Goal: Task Accomplishment & Management: Complete application form

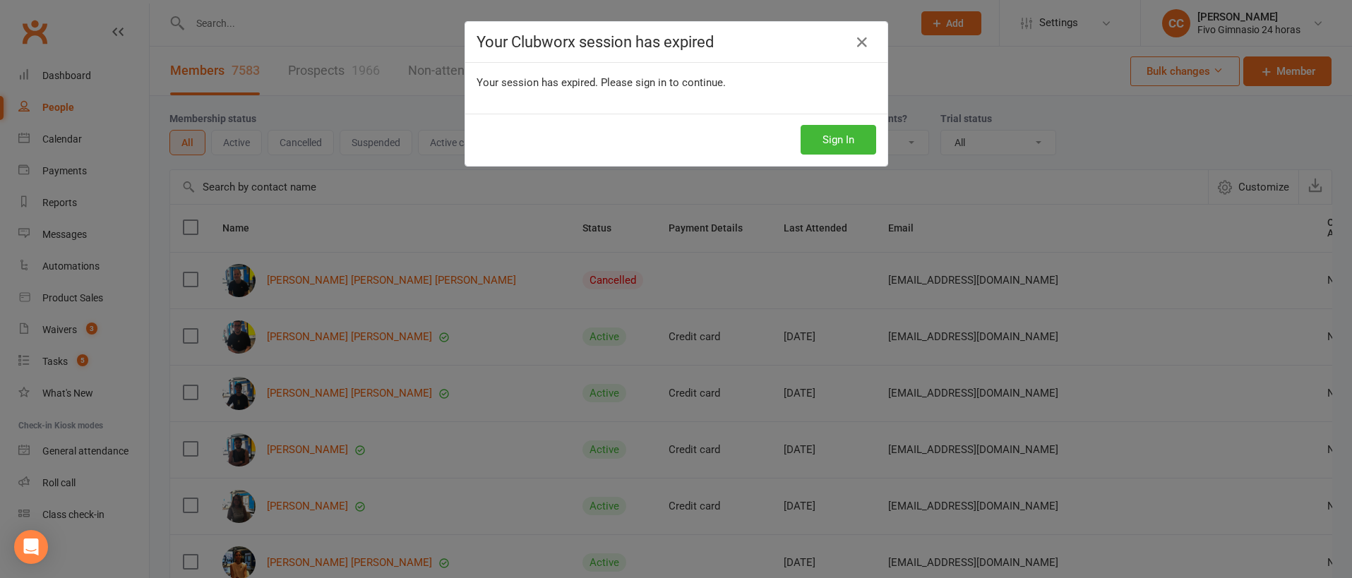
select select "100"
click at [828, 143] on button "Sign In" at bounding box center [839, 140] width 76 height 30
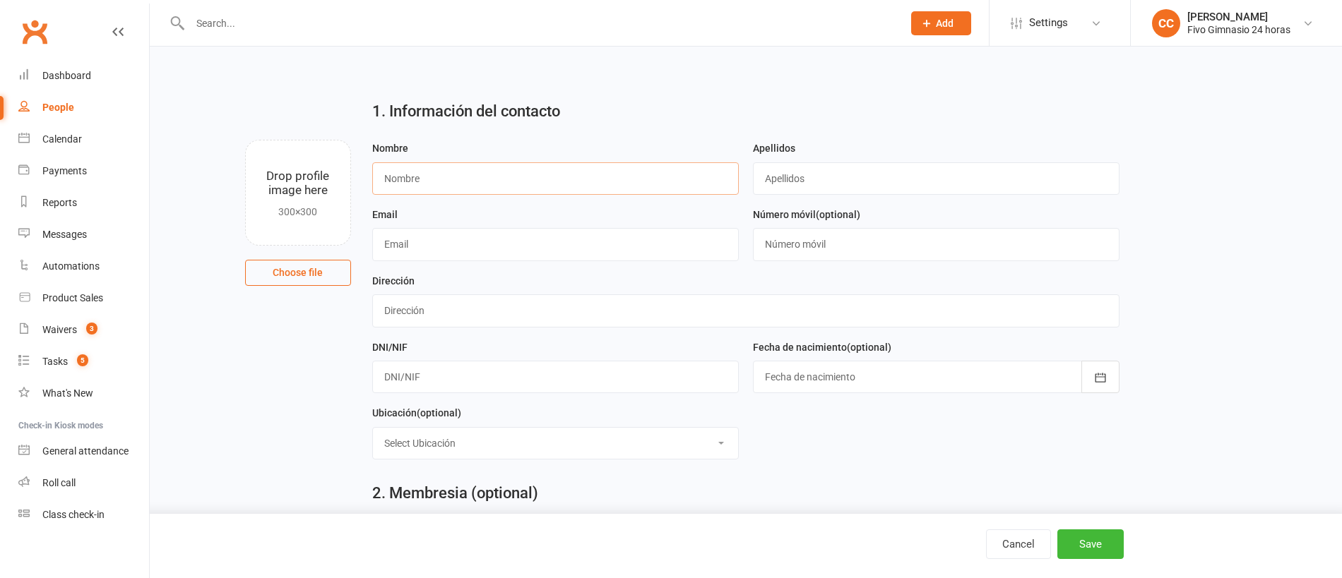
click at [439, 178] on input "text" at bounding box center [555, 178] width 367 height 32
click at [414, 177] on input "text" at bounding box center [555, 178] width 367 height 32
type input "u"
type input "[PERSON_NAME] [PERSON_NAME]"
type input "[PERSON_NAME]"
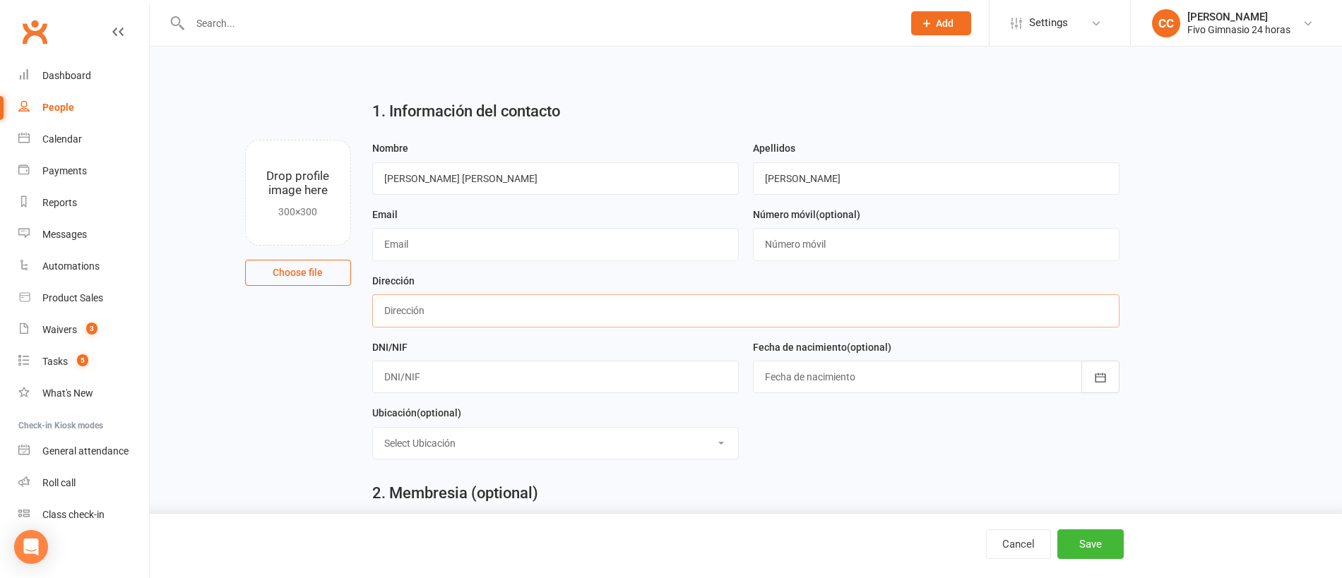
click at [388, 316] on input "text" at bounding box center [745, 311] width 747 height 32
type input "C Maninidra 7 P03 IZ"
click at [476, 374] on input "text" at bounding box center [555, 377] width 367 height 32
type input "52858892Q"
click at [797, 385] on div at bounding box center [936, 377] width 367 height 32
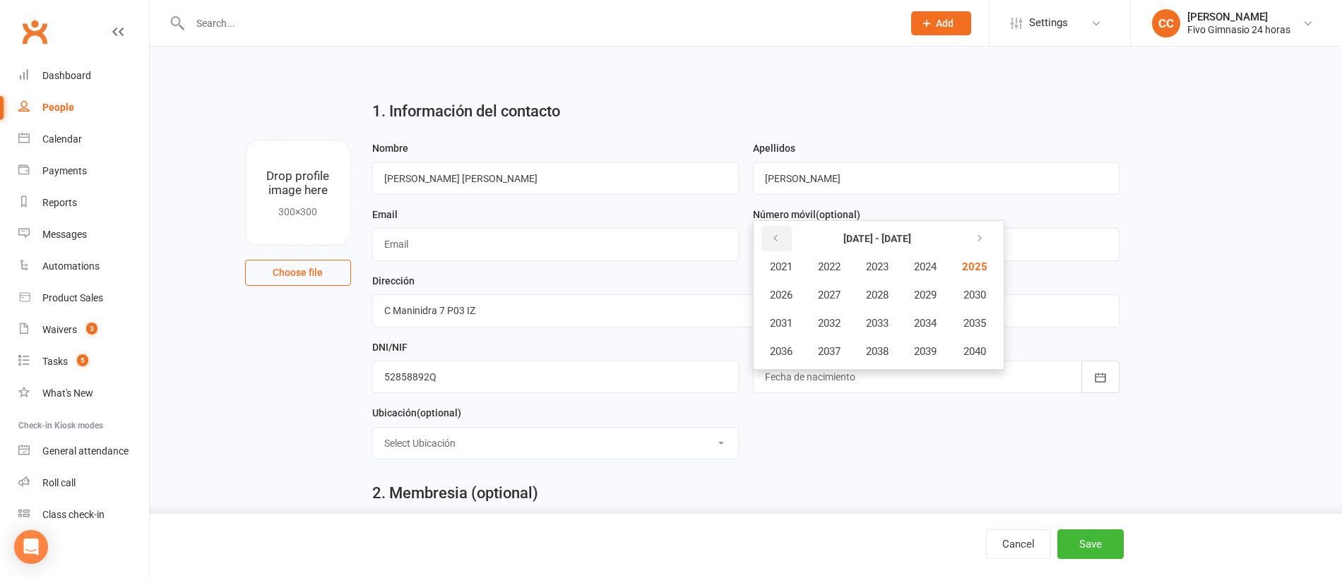
click at [783, 241] on button "button" at bounding box center [776, 238] width 30 height 25
click at [965, 297] on button "1970" at bounding box center [973, 295] width 47 height 27
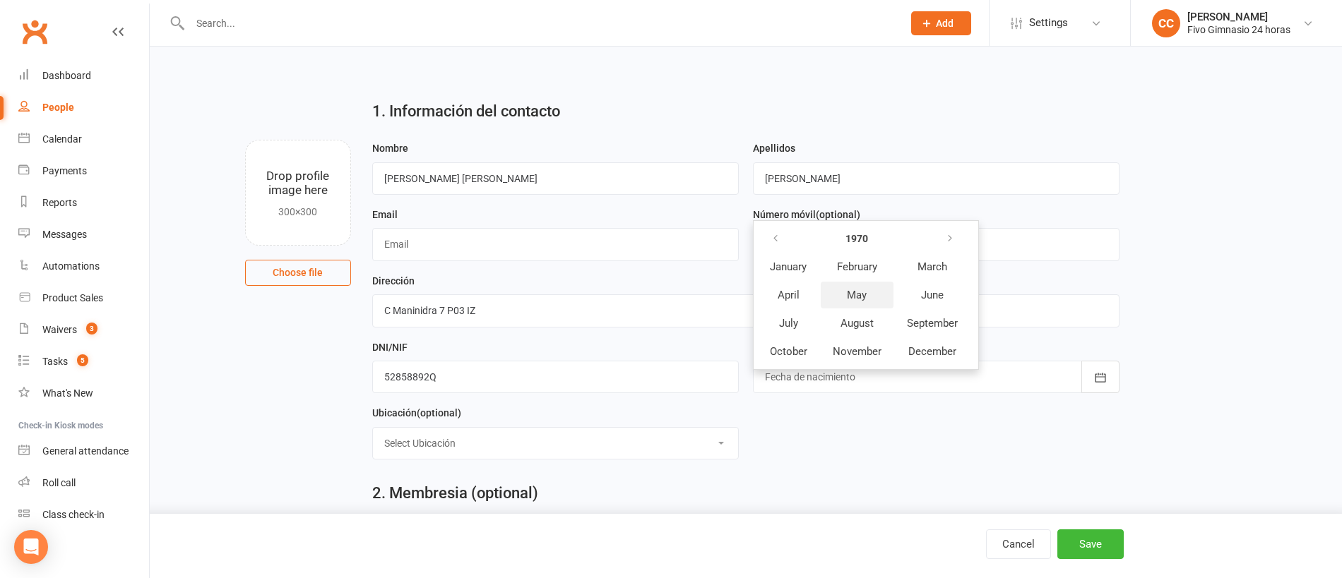
click at [857, 291] on span "May" at bounding box center [857, 295] width 20 height 13
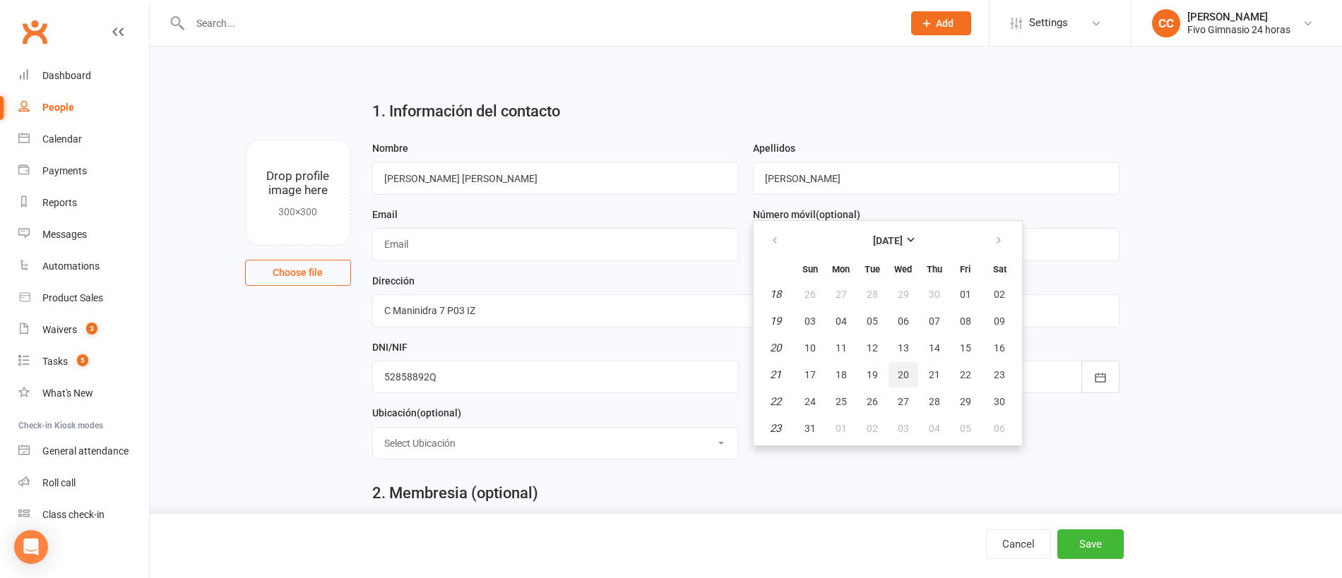
click at [905, 366] on button "20" at bounding box center [903, 374] width 30 height 25
type input "20 May 1970"
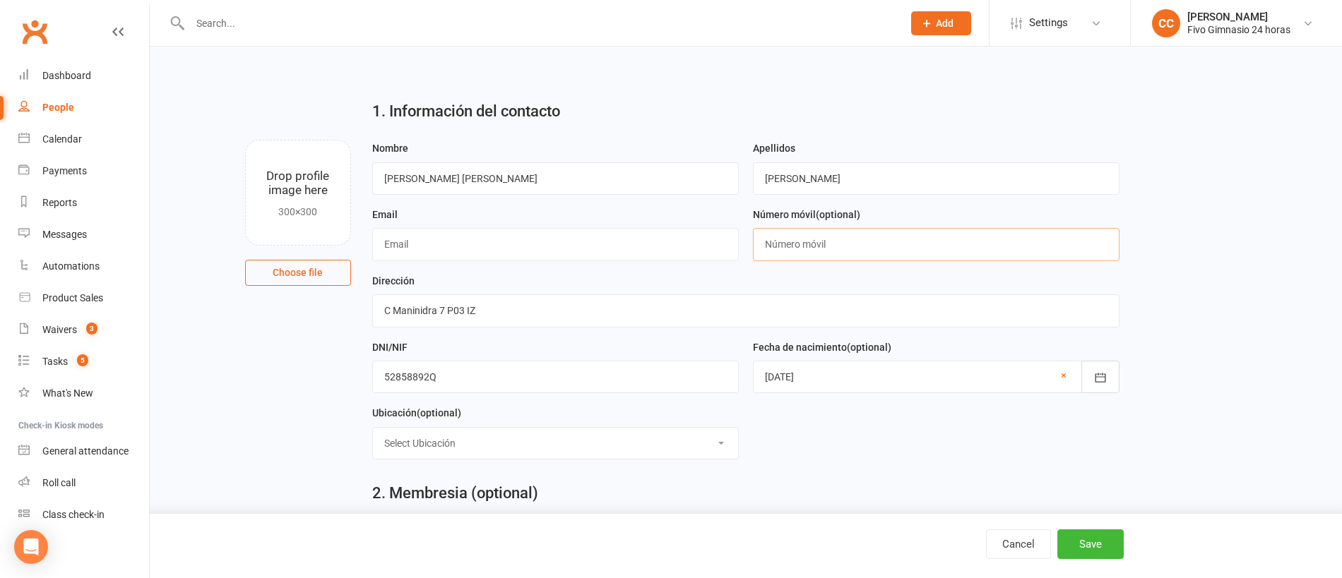
click at [838, 250] on input "text" at bounding box center [936, 244] width 367 height 32
type input "34649524559"
click at [433, 253] on input "text" at bounding box center [555, 244] width 367 height 32
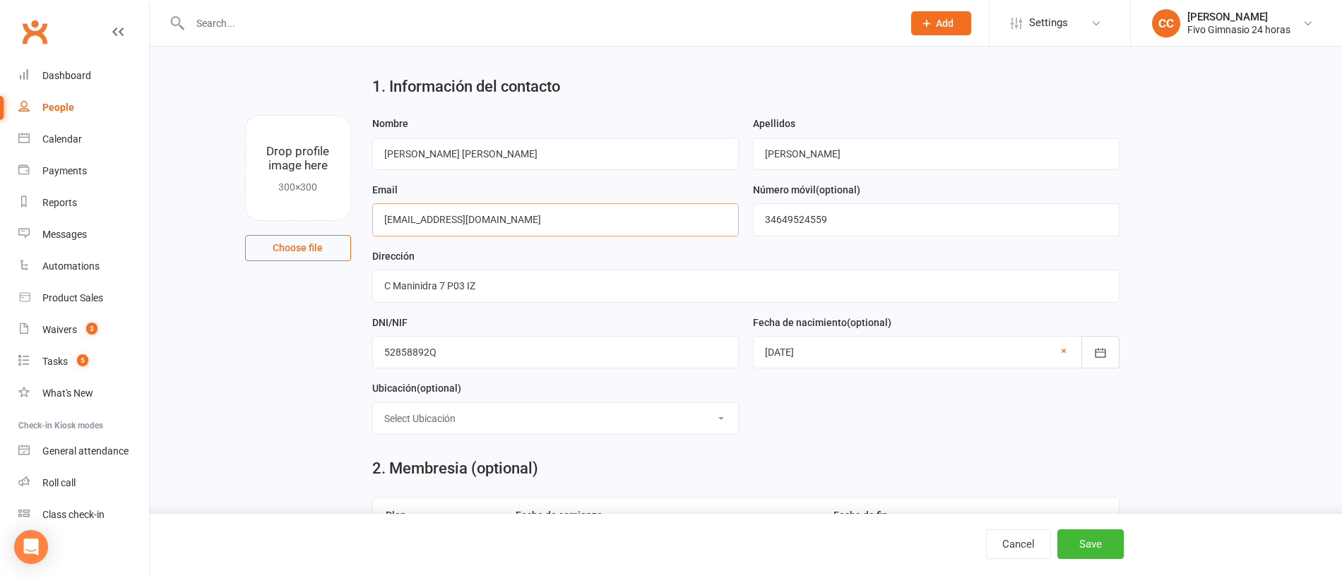
type input "mariantru77@yahoo.es"
drag, startPoint x: 819, startPoint y: 157, endPoint x: 874, endPoint y: 163, distance: 55.5
click at [821, 157] on input "Ortega Trujilo" at bounding box center [936, 154] width 367 height 32
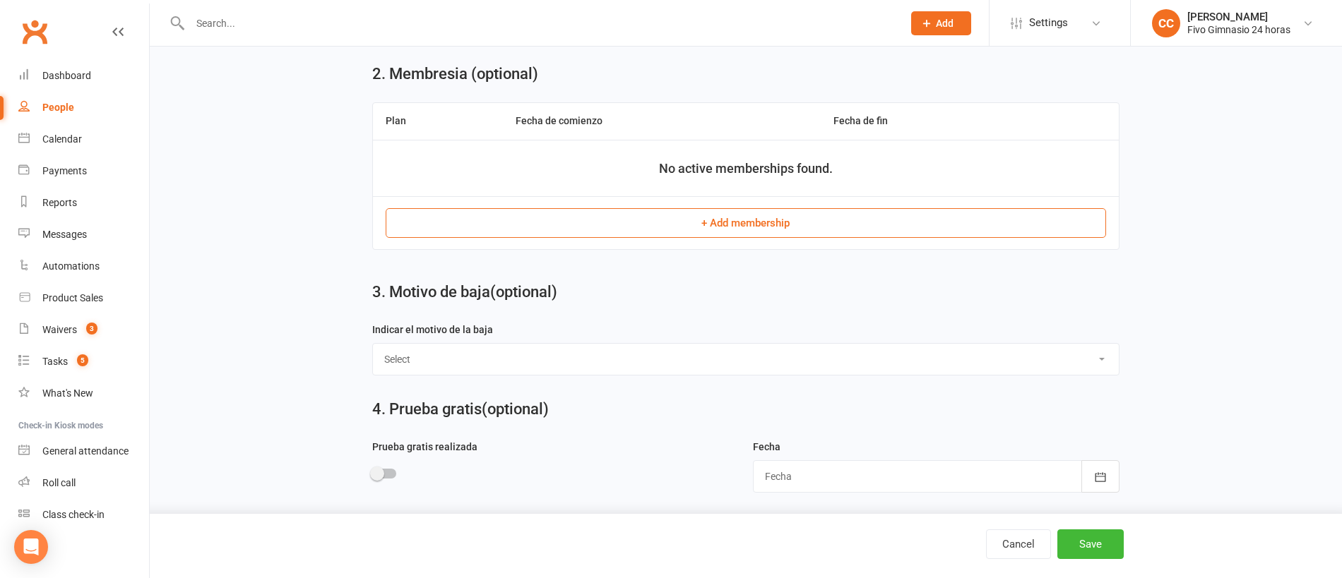
scroll to position [670, 0]
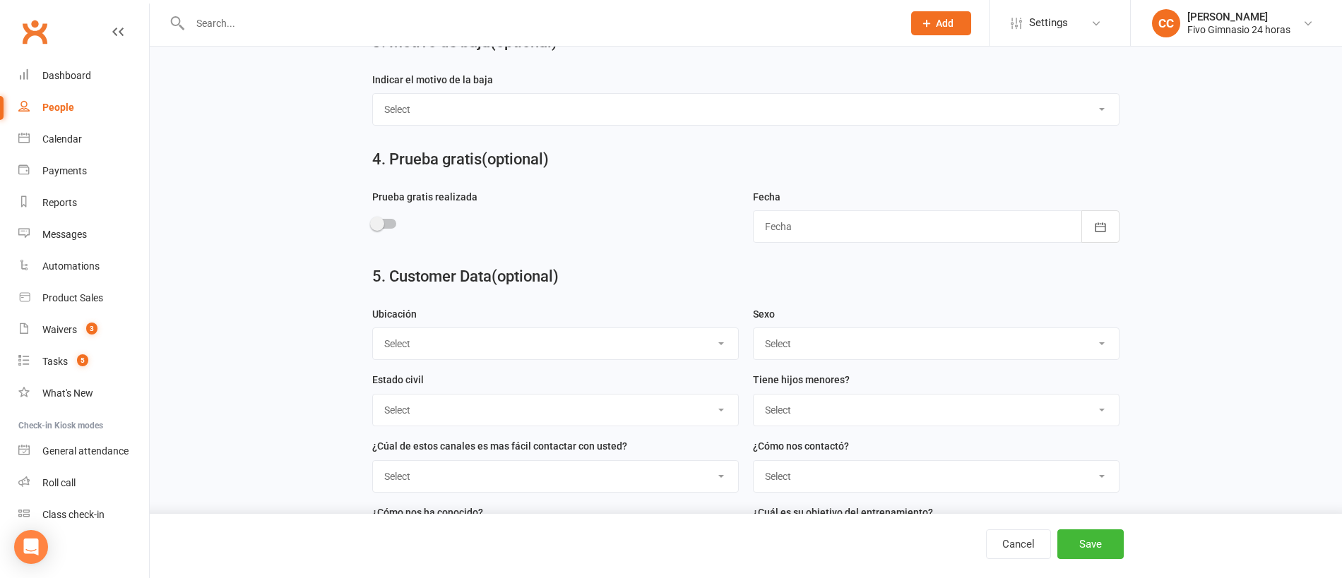
type input "Ortega Trujillo"
click at [792, 347] on select "Select Masculino Femenino" at bounding box center [936, 343] width 365 height 31
select select "Femenino"
click at [1098, 540] on button "Save" at bounding box center [1090, 545] width 66 height 30
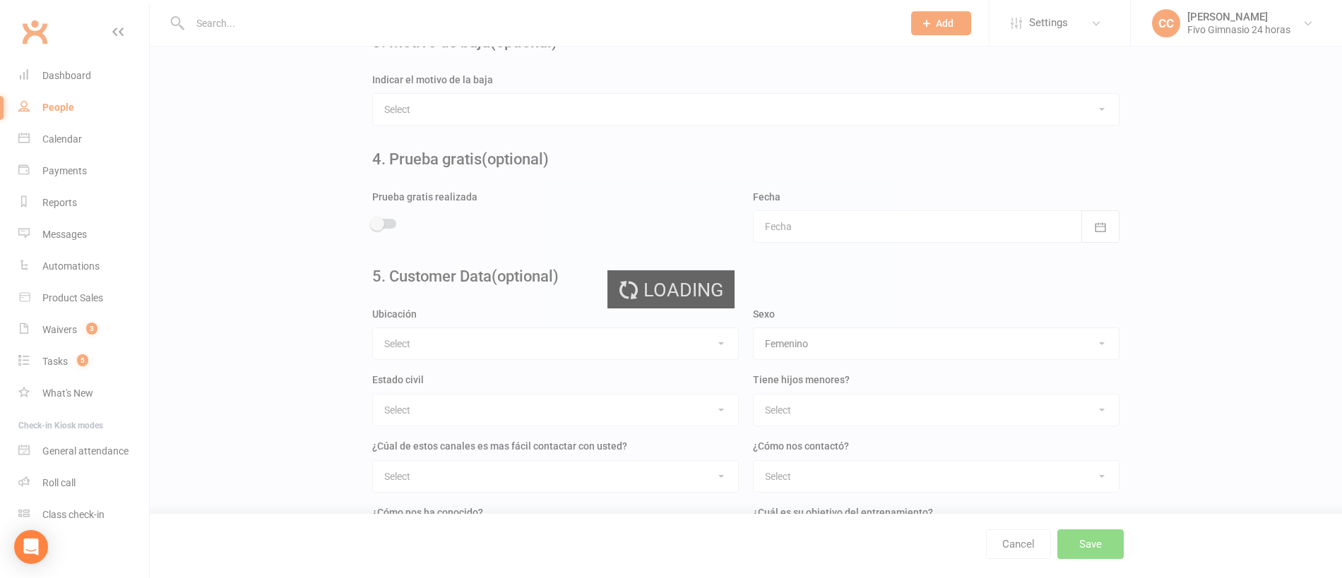
scroll to position [0, 0]
